Goal: Transaction & Acquisition: Purchase product/service

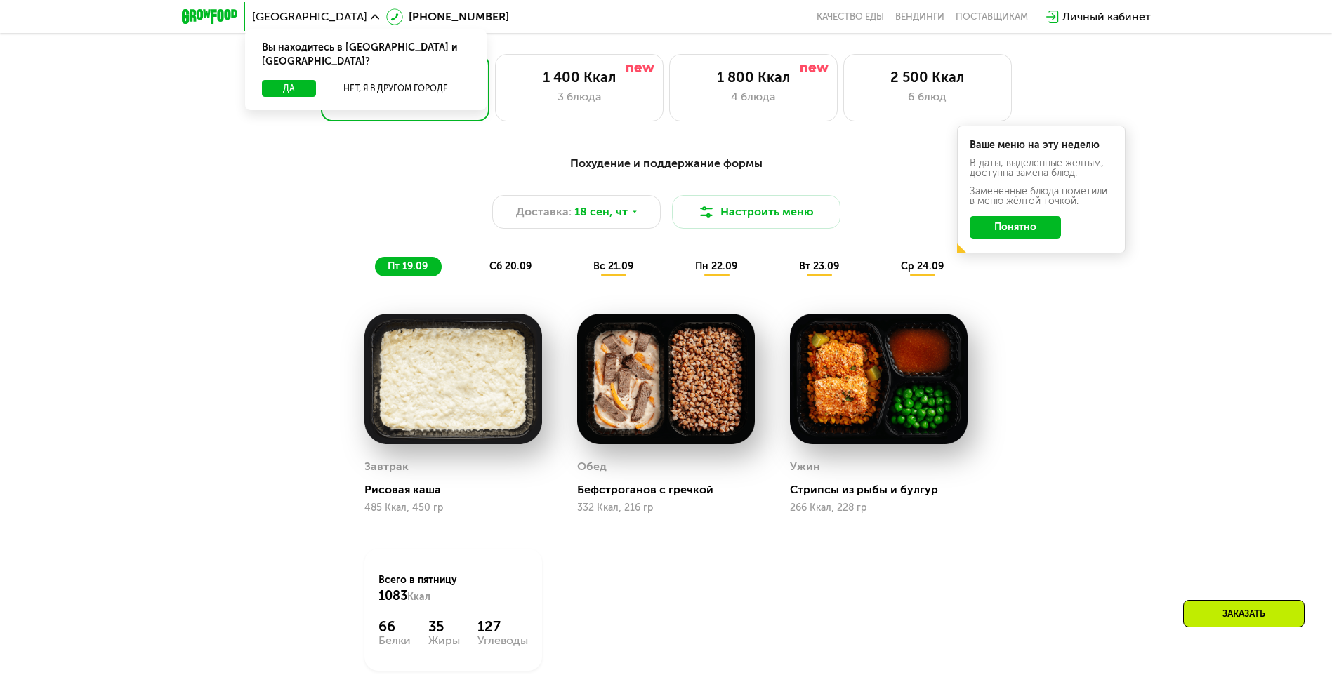
scroll to position [1194, 0]
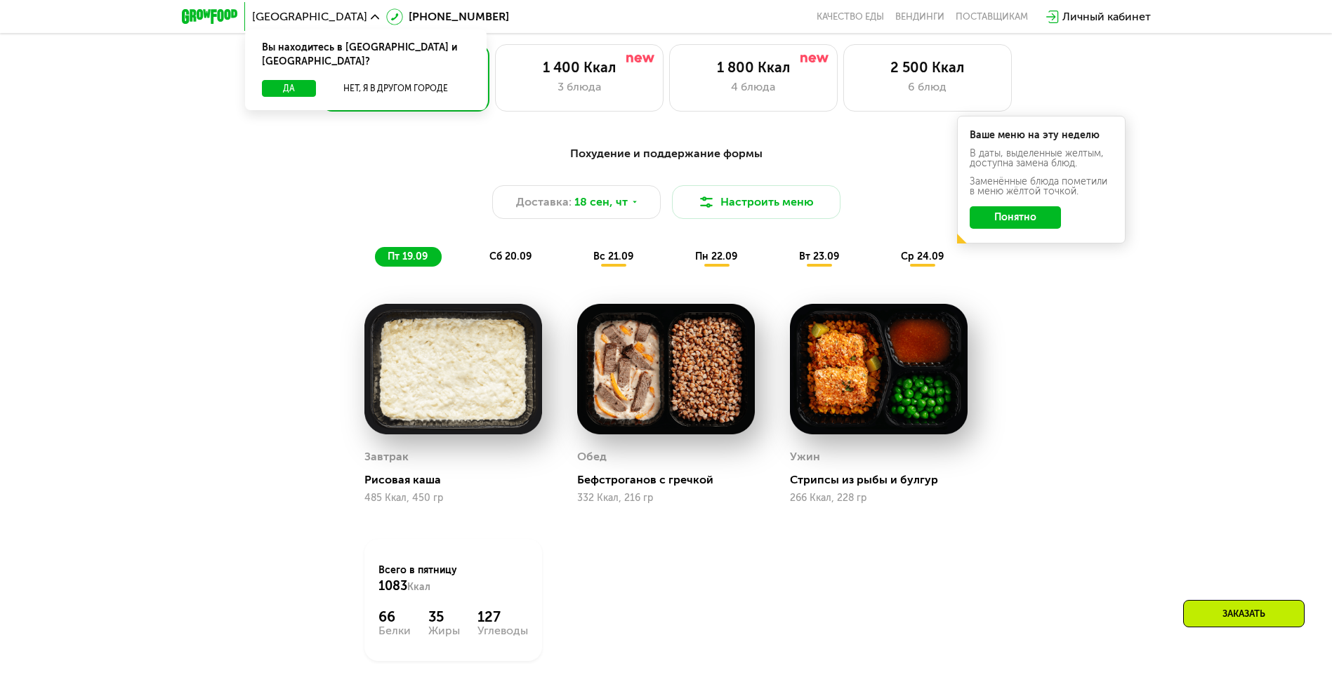
click at [520, 262] on span "сб 20.09" at bounding box center [510, 257] width 42 height 12
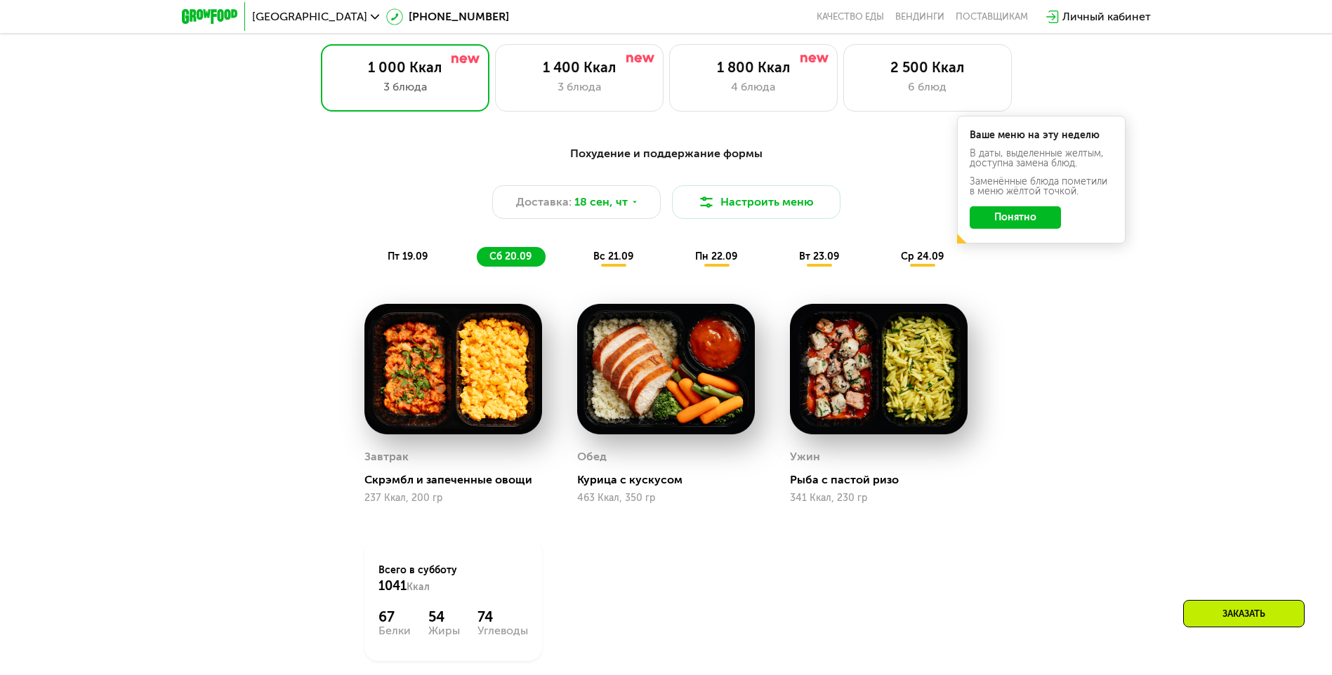
click at [611, 260] on span "вс 21.09" at bounding box center [613, 257] width 40 height 12
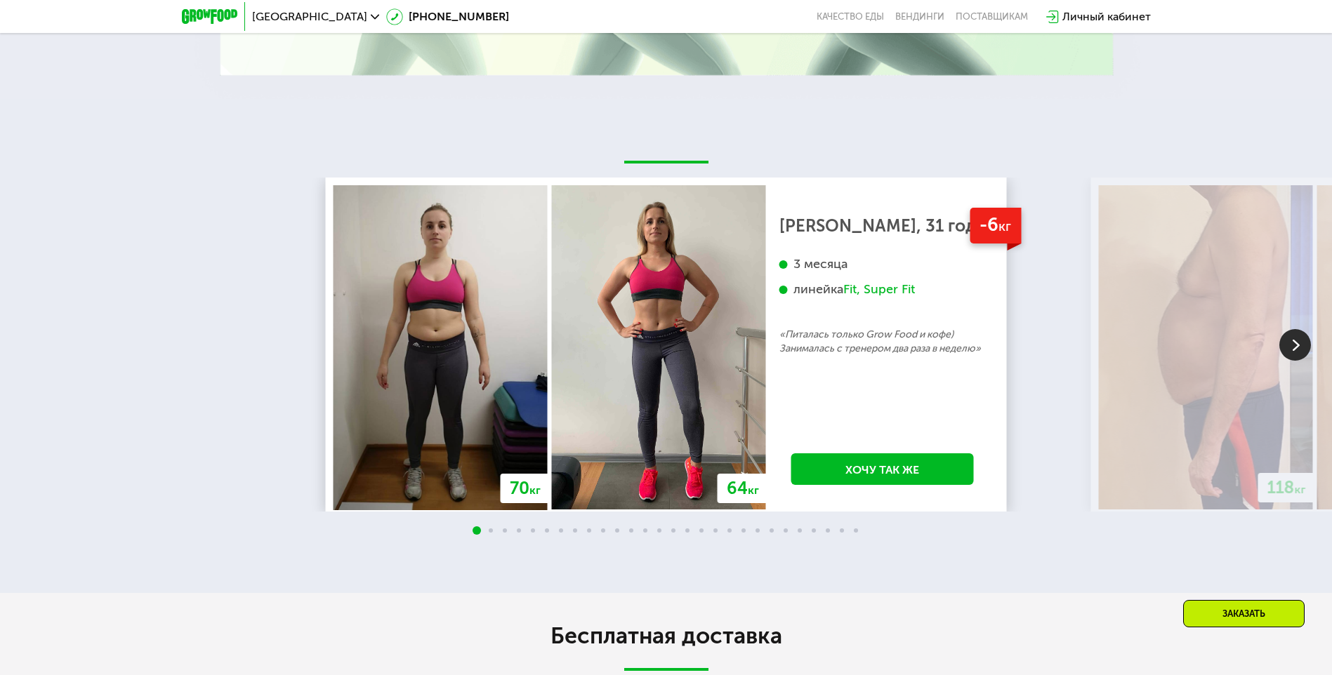
scroll to position [3089, 0]
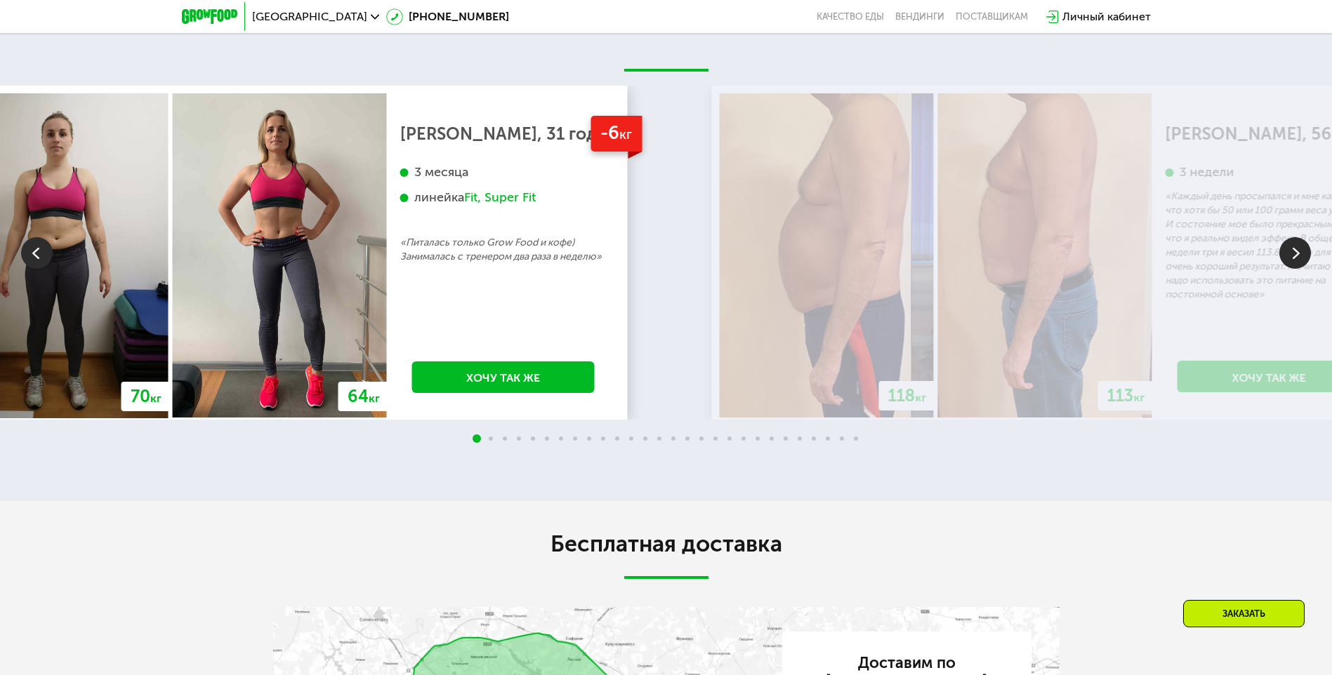
click at [246, 409] on img at bounding box center [280, 255] width 214 height 324
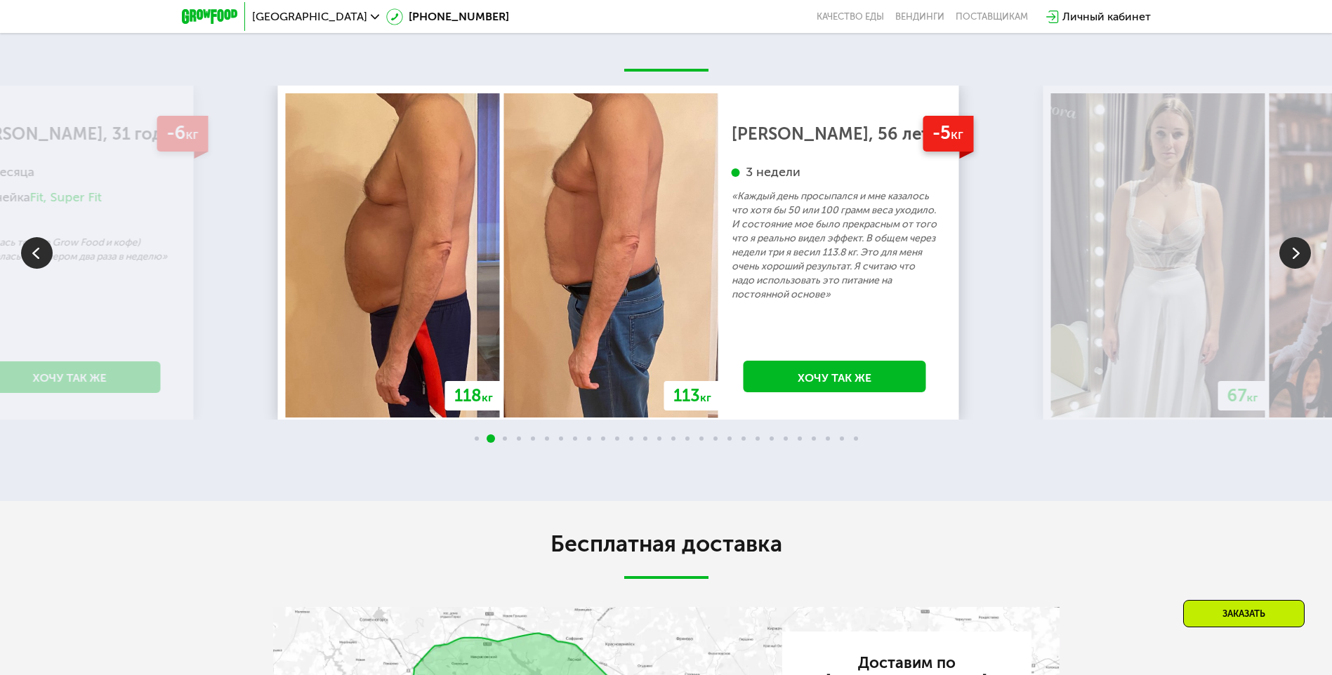
click at [732, 302] on p "«Каждый день просыпался и мне казалось что хотя бы 50 или 100 грамм веса уходил…" at bounding box center [835, 246] width 206 height 112
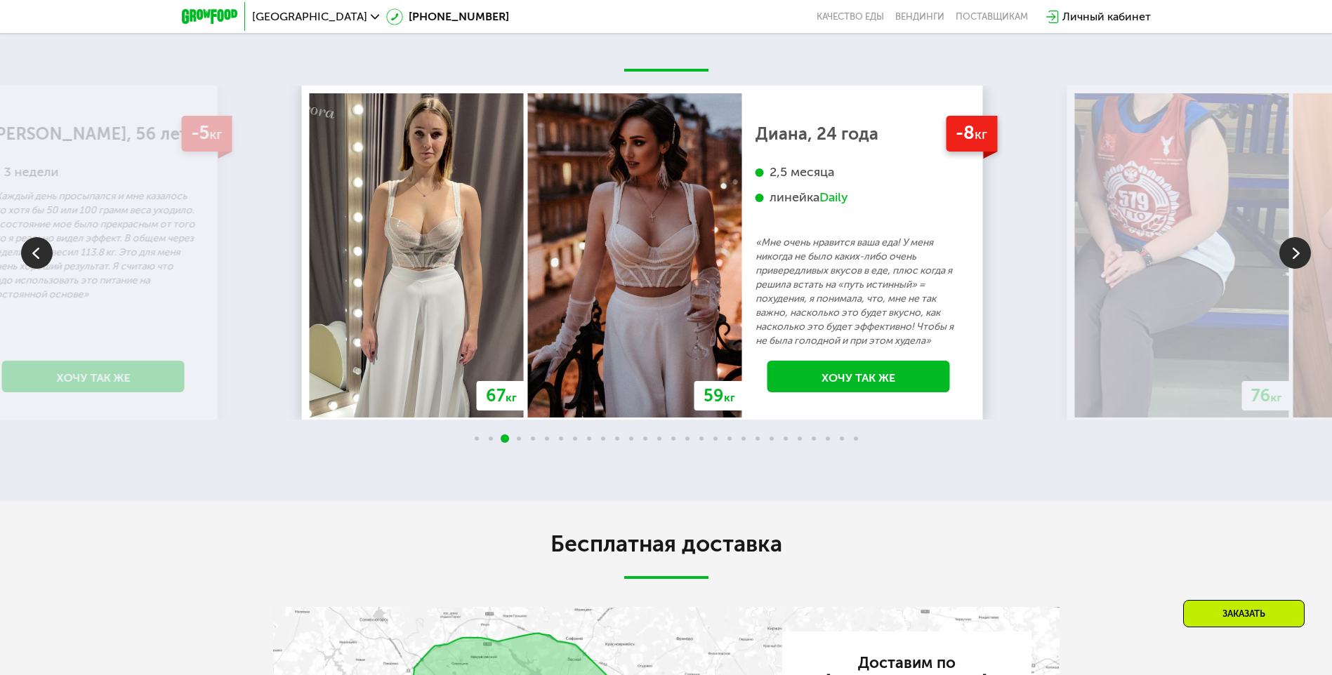
click at [869, 348] on p "«Мне очень нравится ваша еда! У меня никогда не было каких-либо очень привередл…" at bounding box center [858, 292] width 206 height 112
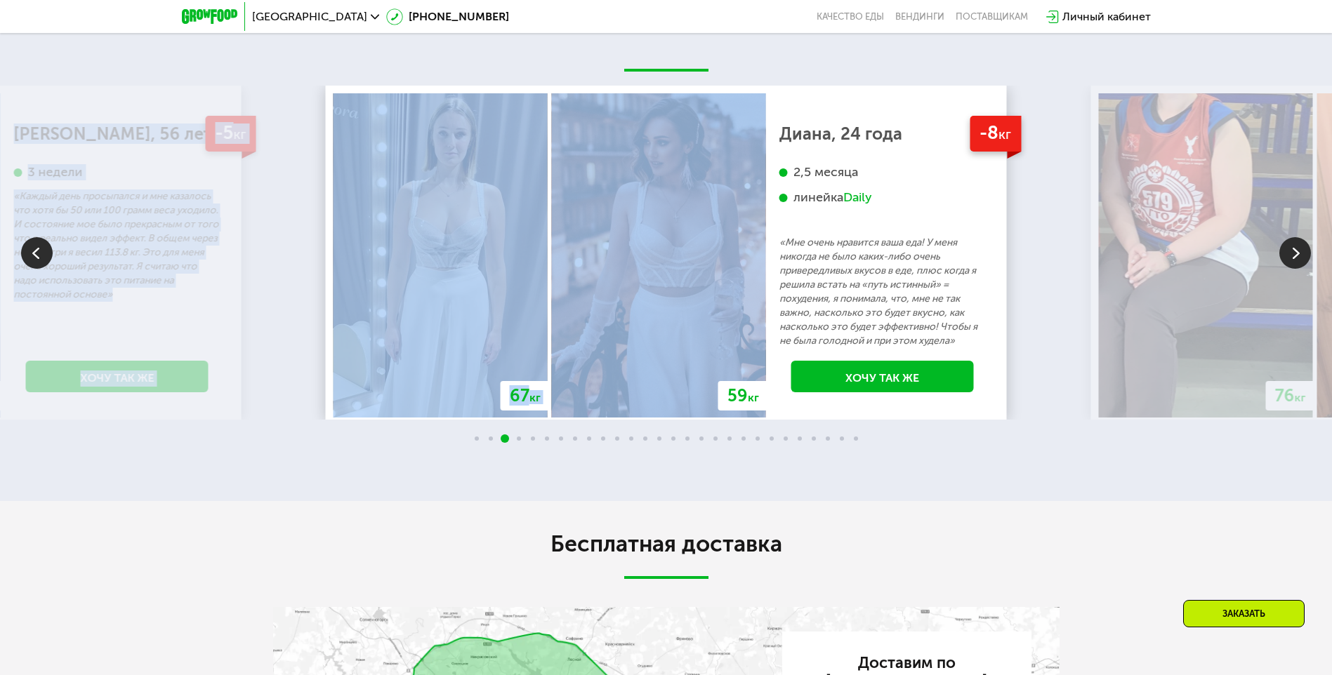
drag, startPoint x: 1050, startPoint y: 370, endPoint x: 736, endPoint y: 355, distance: 314.2
click at [736, 355] on div "70 кг 64 кг -6 кг [PERSON_NAME], 31 год 3 месяца линейка Fit, Super Fit «Питала…" at bounding box center [666, 253] width 1332 height 334
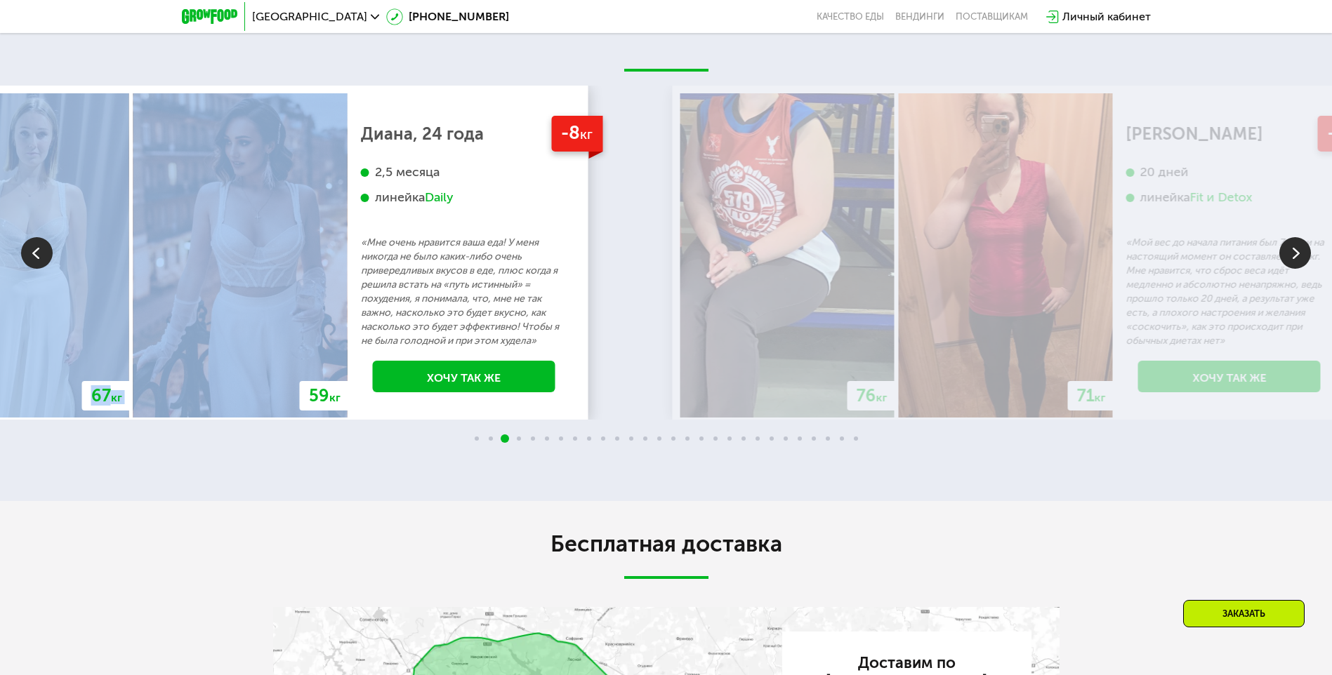
click at [361, 348] on p "«Мне очень нравится ваша еда! У меня никогда не было каких-либо очень привередл…" at bounding box center [464, 292] width 206 height 112
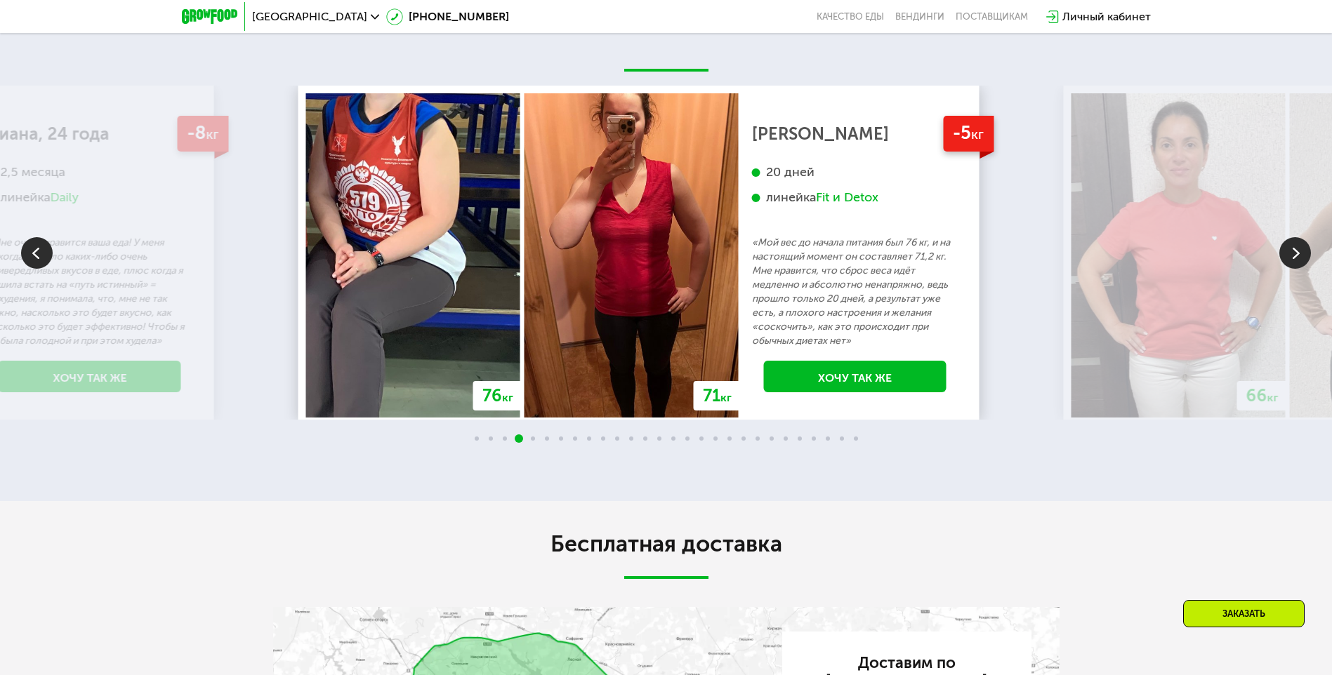
click at [752, 322] on p "«Мой вес до начала питания был 76 кг, и на настоящий момент он составляет 71,2 …" at bounding box center [855, 292] width 206 height 112
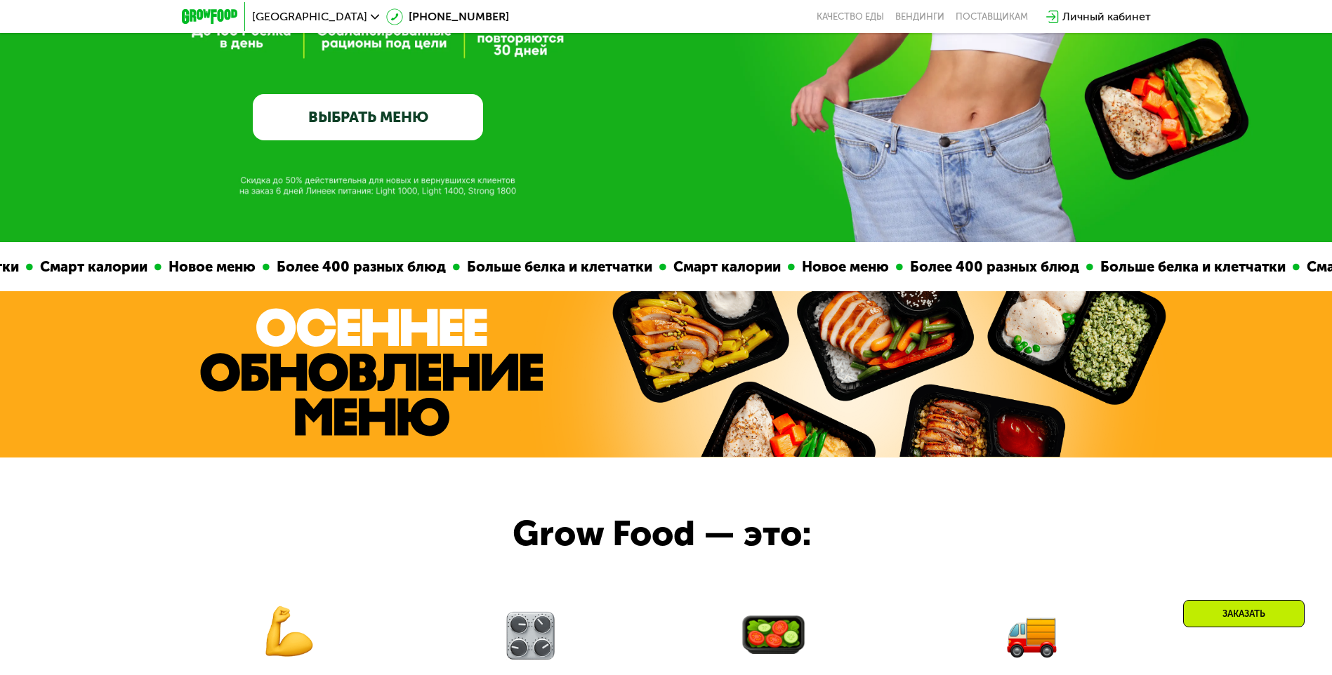
scroll to position [0, 0]
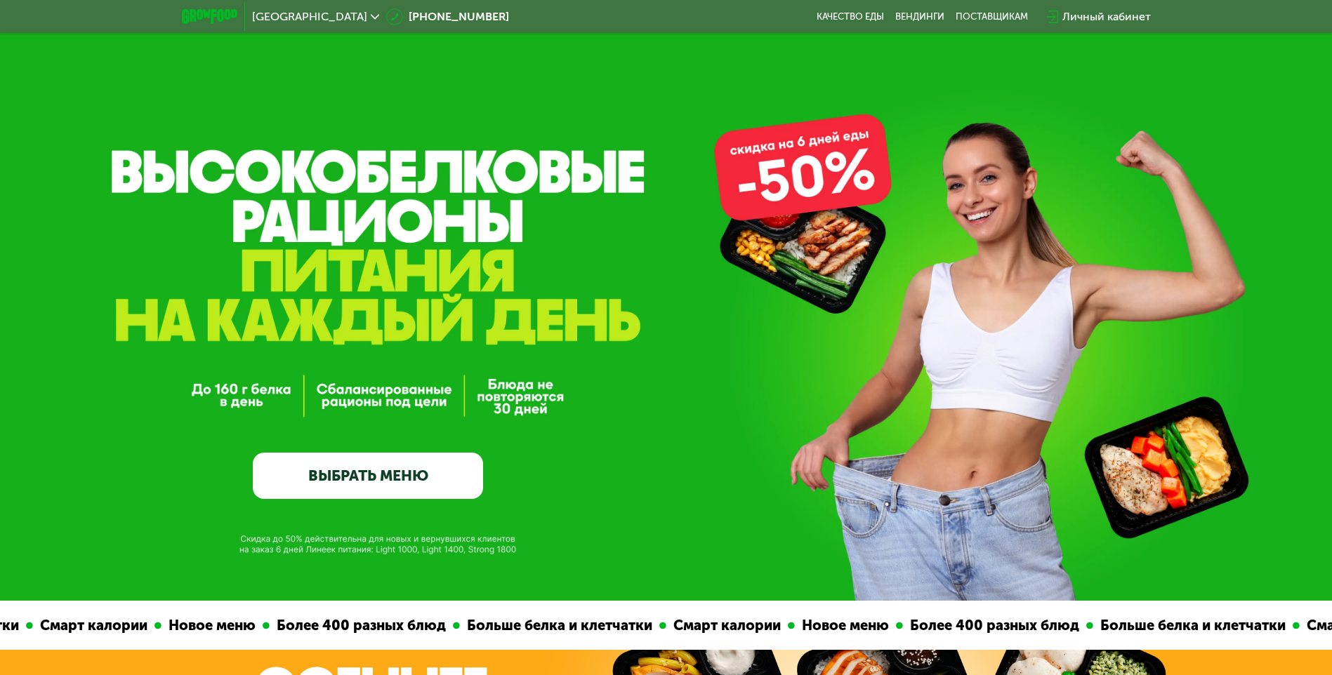
click at [397, 489] on link "ВЫБРАТЬ МЕНЮ" at bounding box center [368, 476] width 230 height 46
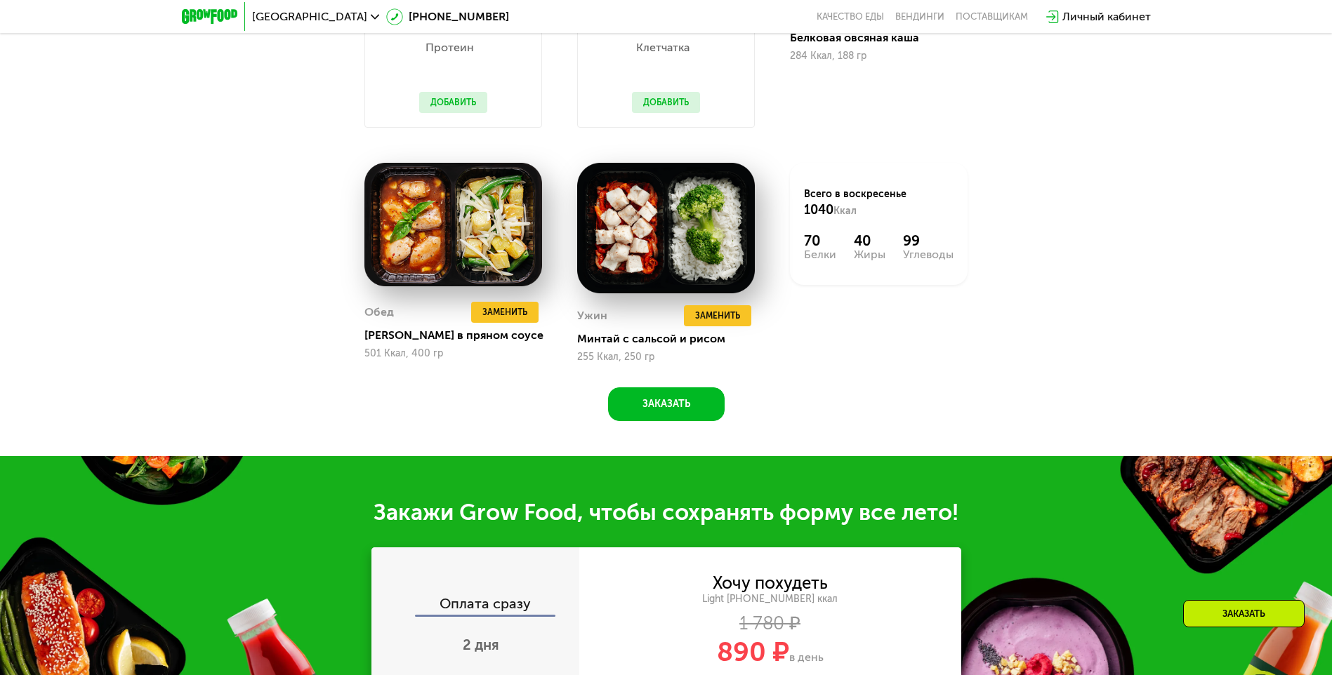
scroll to position [1300, 0]
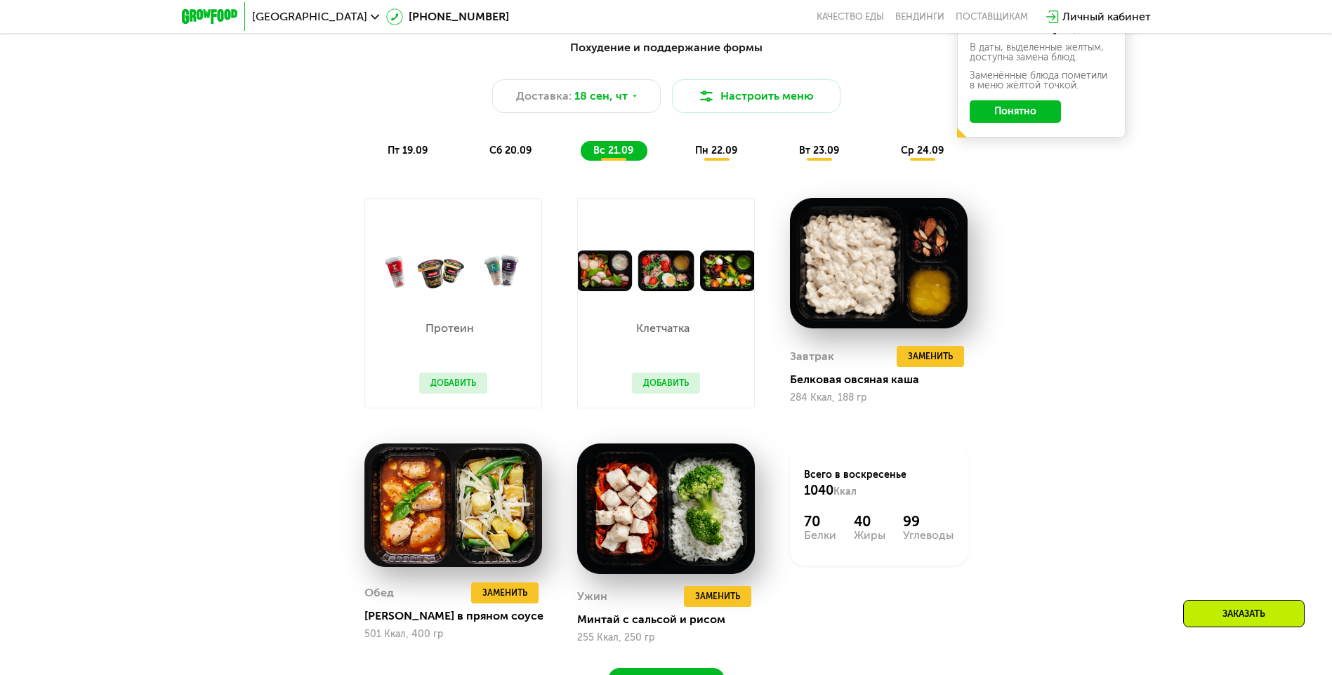
drag, startPoint x: 751, startPoint y: 147, endPoint x: 701, endPoint y: 159, distance: 51.3
click at [748, 150] on div "пт 19.09 сб 20.09 вс 21.09 пн 22.09 вт 23.09 ср 24.09" at bounding box center [666, 151] width 583 height 20
click at [699, 157] on span "пн 22.09" at bounding box center [716, 151] width 42 height 12
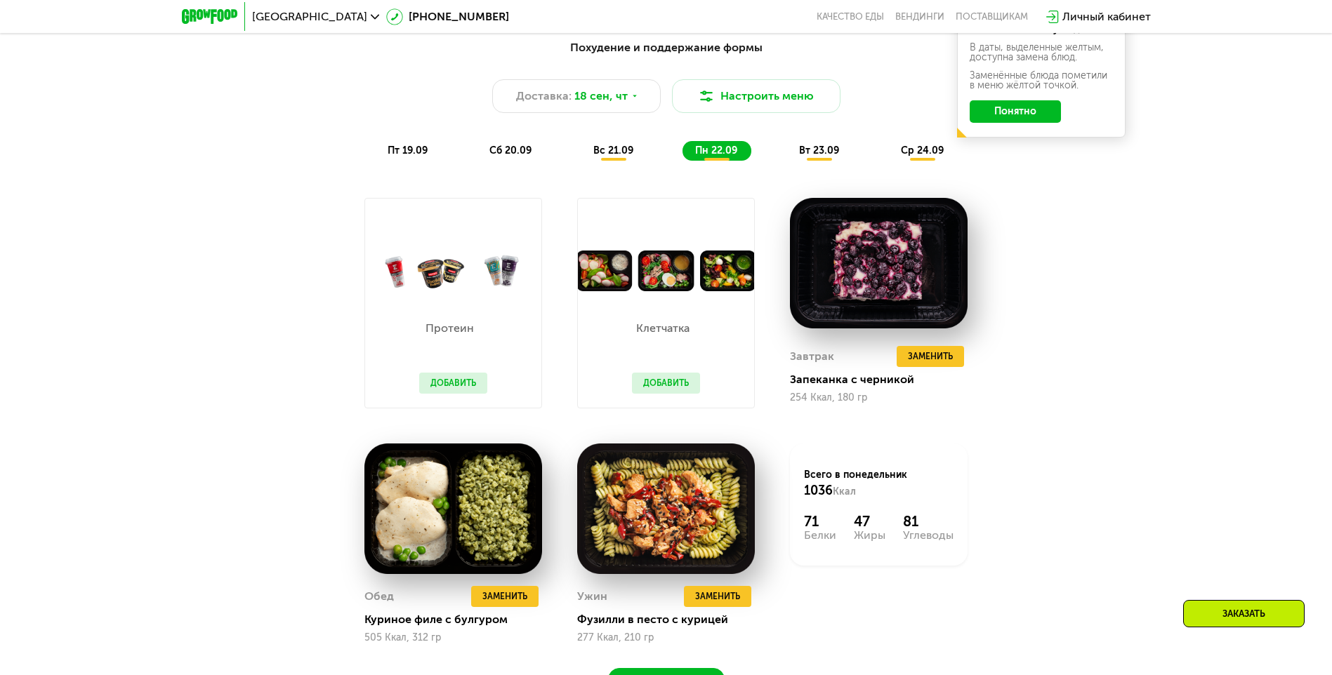
click at [810, 157] on span "вт 23.09" at bounding box center [819, 151] width 40 height 12
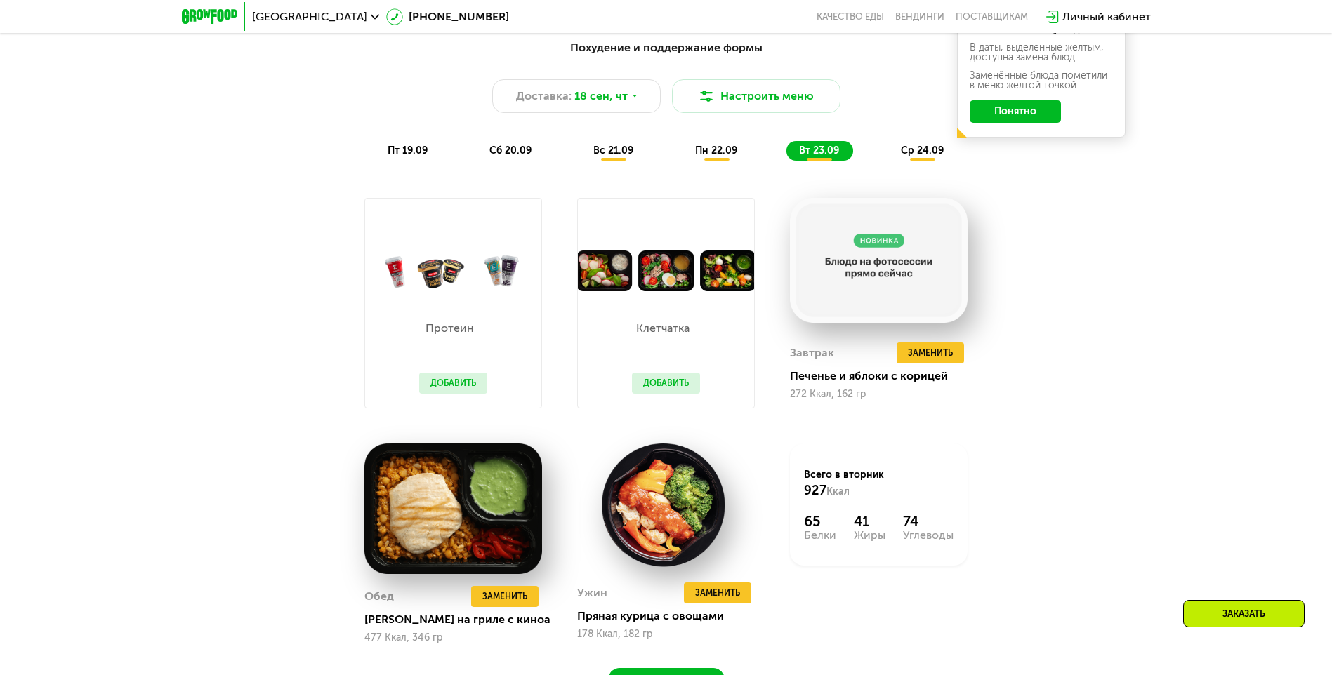
scroll to position [1370, 0]
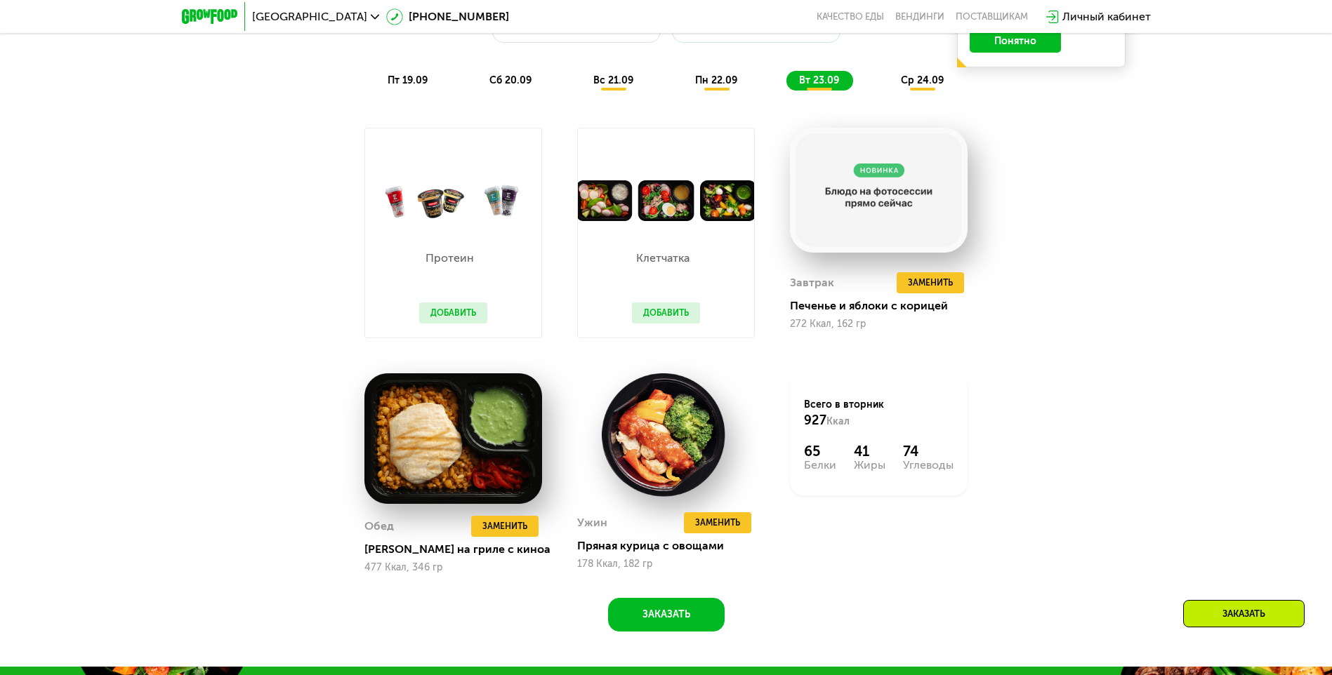
drag, startPoint x: 886, startPoint y: 74, endPoint x: 918, endPoint y: 85, distance: 34.2
click at [898, 79] on div "Похудение и поддержание формы Доставка: [DATE] Настроить меню пт 19.09 сб 20.09…" at bounding box center [666, 29] width 831 height 121
click at [919, 85] on span "ср 24.09" at bounding box center [922, 80] width 43 height 12
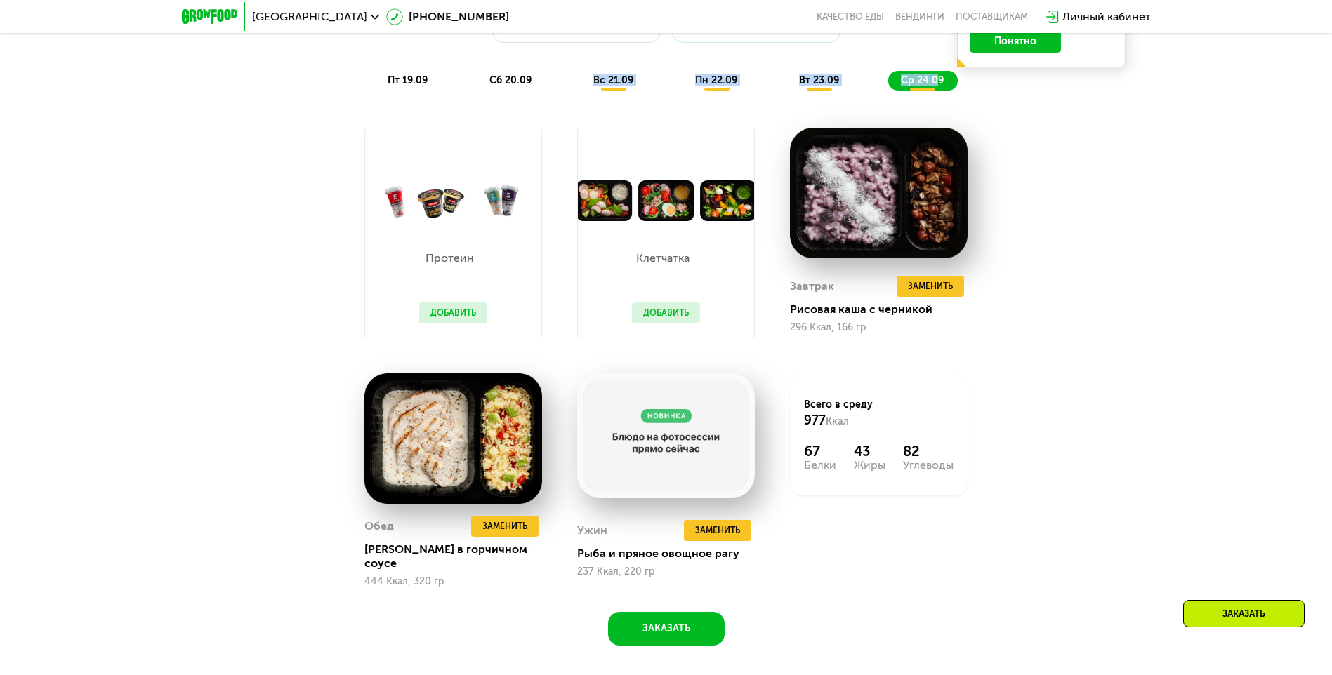
drag, startPoint x: 936, startPoint y: 88, endPoint x: 549, endPoint y: 88, distance: 386.9
click at [549, 88] on div "пт 19.09 сб 20.09 вс 21.09 пн 22.09 вт 23.09 ср 24.09" at bounding box center [666, 81] width 583 height 20
click at [823, 621] on div "Похудение и поддержание формы Доставка: [DATE] Настроить меню пт 19.09 сб 20.09…" at bounding box center [666, 303] width 865 height 685
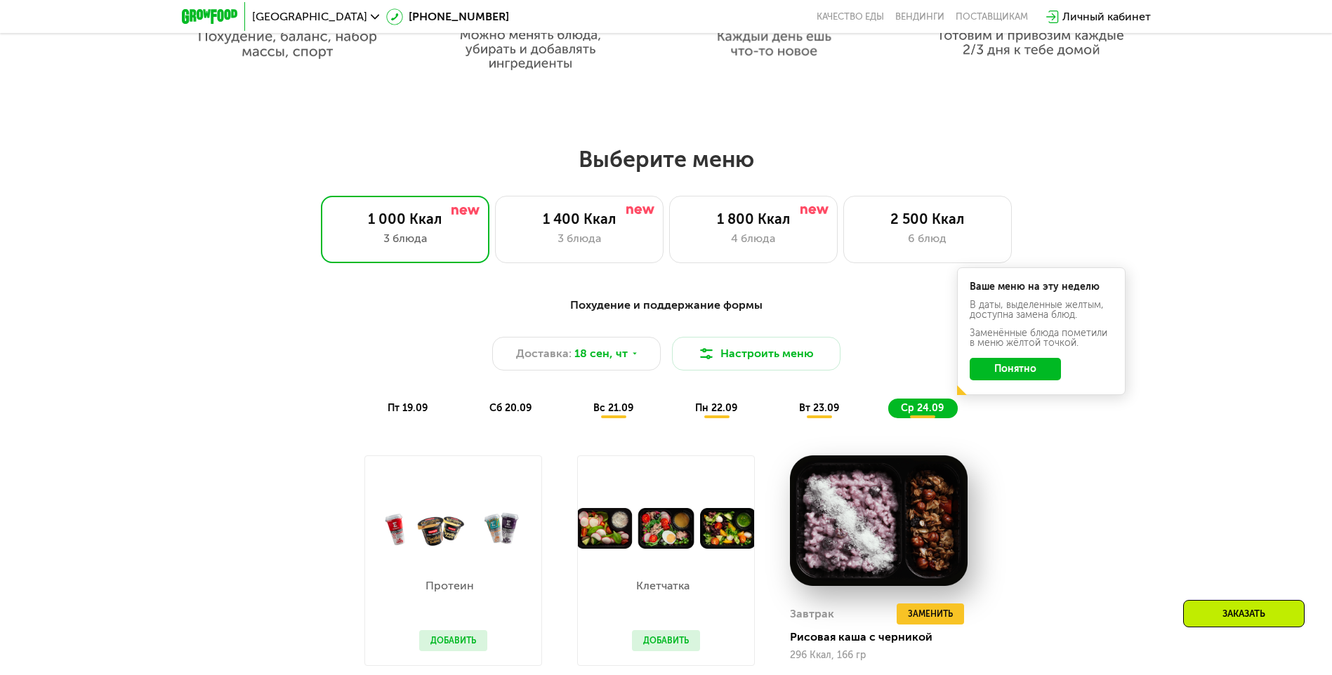
scroll to position [1019, 0]
